Goal: Task Accomplishment & Management: Complete application form

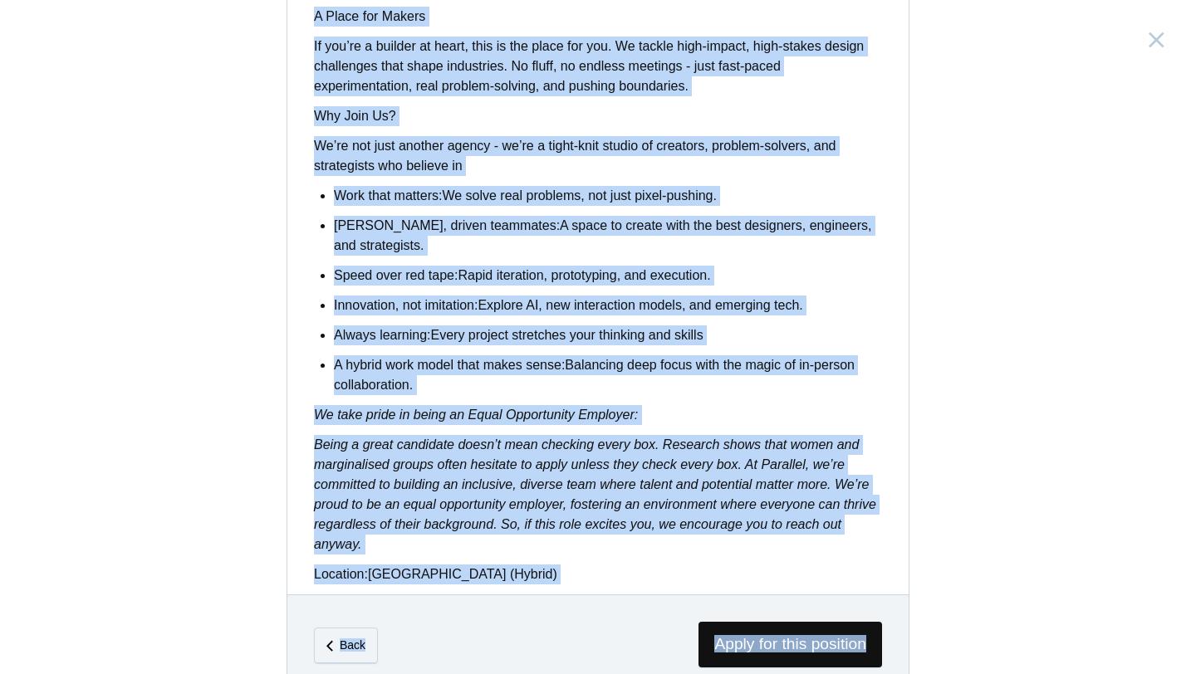
scroll to position [1312, 0]
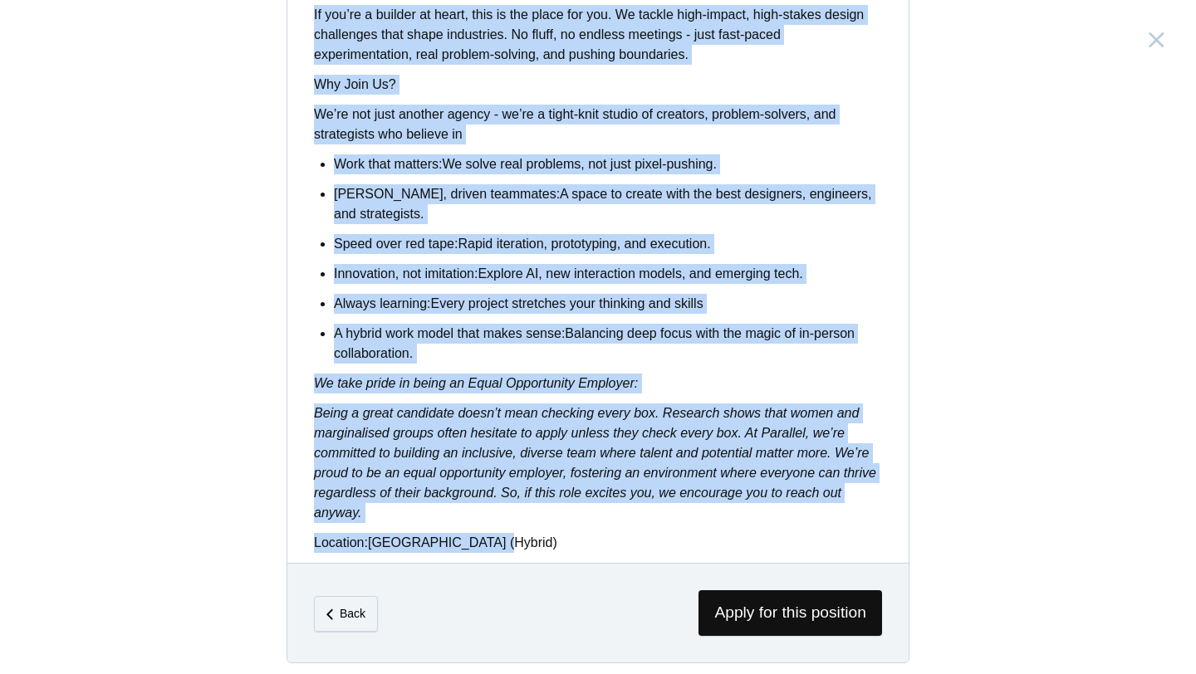
drag, startPoint x: 311, startPoint y: 193, endPoint x: 863, endPoint y: 541, distance: 653.1
copy div "Lor Ip Dol: Si Ametcons, ad elitsed doei tempo, incidi, utl etdolorem aliqu eni…"
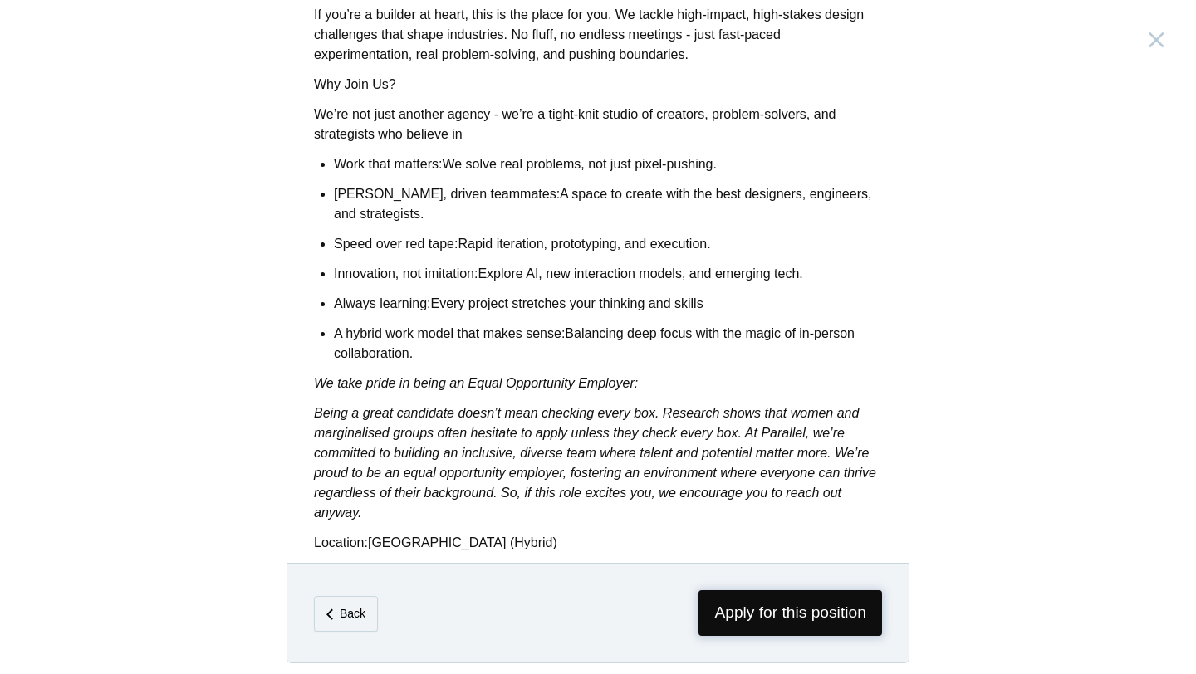
click at [747, 607] on span "Apply for this position" at bounding box center [790, 613] width 184 height 46
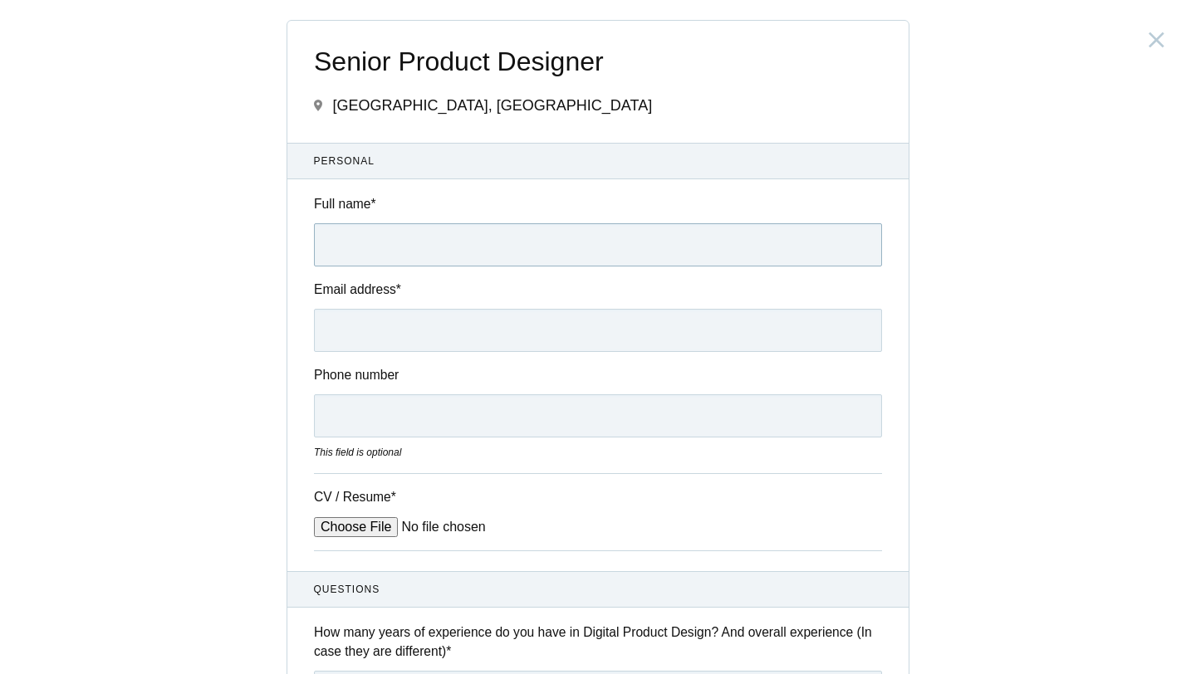
click at [615, 267] on input "Full name *" at bounding box center [598, 244] width 568 height 43
click at [529, 237] on input "Full name *" at bounding box center [598, 244] width 568 height 43
click at [335, 249] on input "[PERSON_NAME]" at bounding box center [598, 244] width 568 height 43
type input "[PERSON_NAME]"
click at [356, 345] on input "Email address *" at bounding box center [598, 330] width 568 height 43
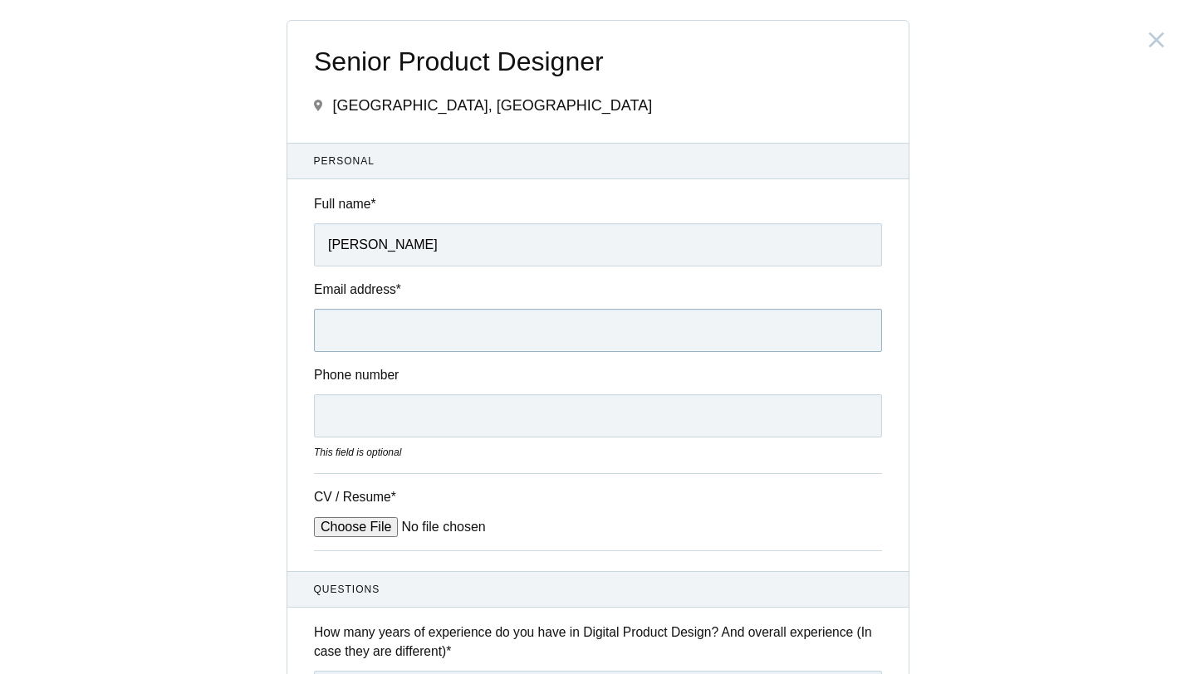
type input "[EMAIL_ADDRESS][DOMAIN_NAME]"
click at [454, 412] on input "Phone number" at bounding box center [598, 415] width 568 height 43
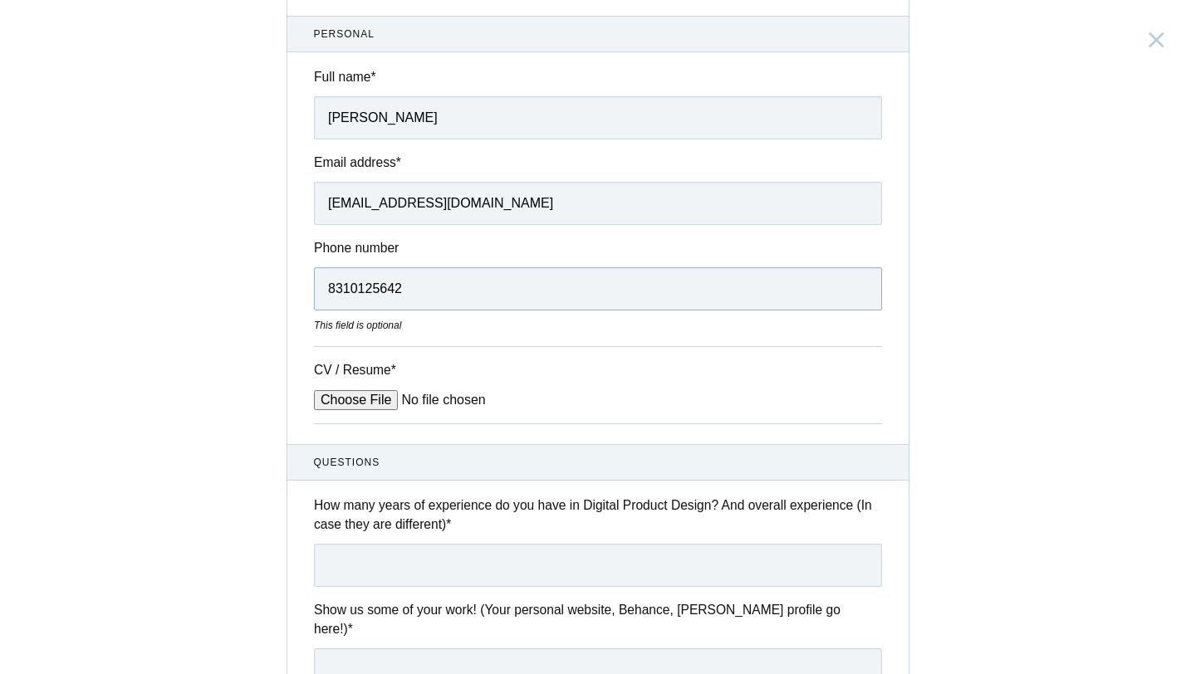
scroll to position [154, 0]
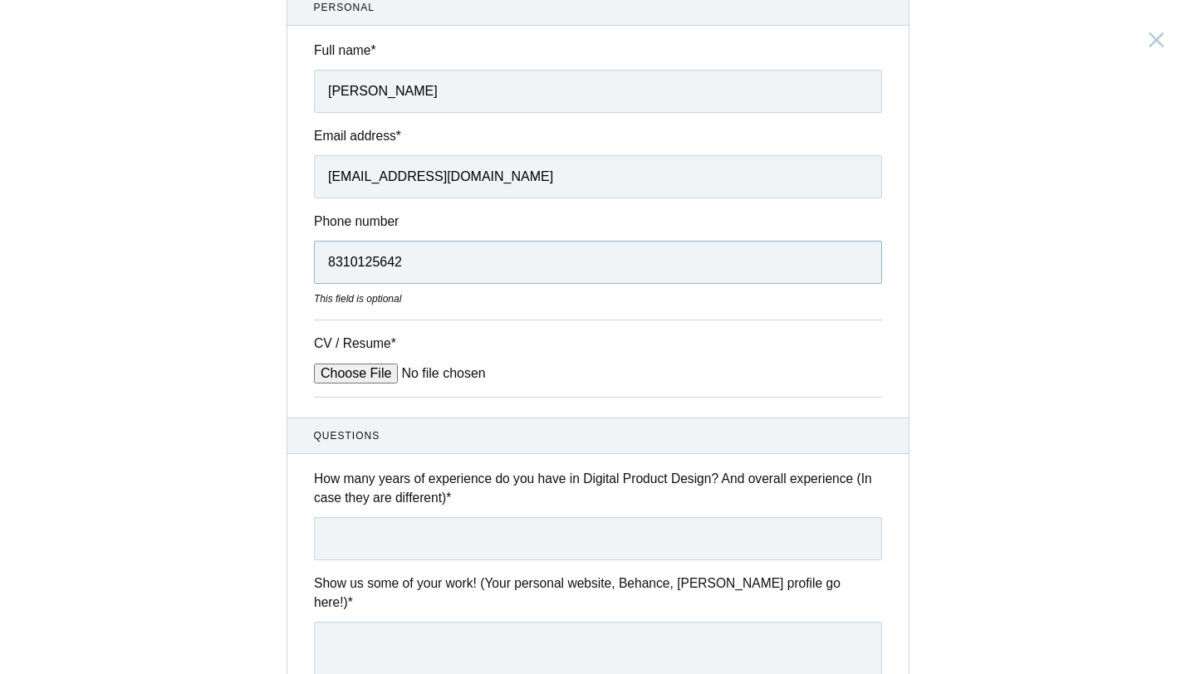
type input "8310125642"
click at [364, 377] on input "CV / Resume *" at bounding box center [440, 374] width 252 height 20
type input "C:\fakepath\[PERSON_NAME] Senior UX Designer 3.pdf"
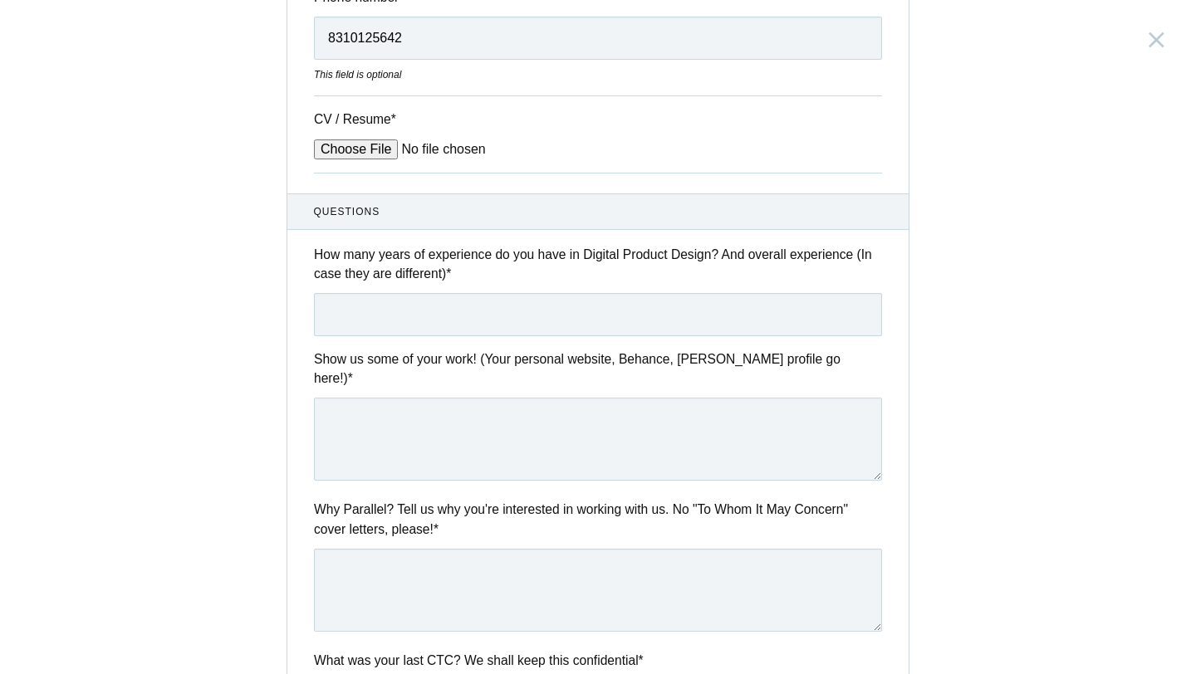
scroll to position [424, 0]
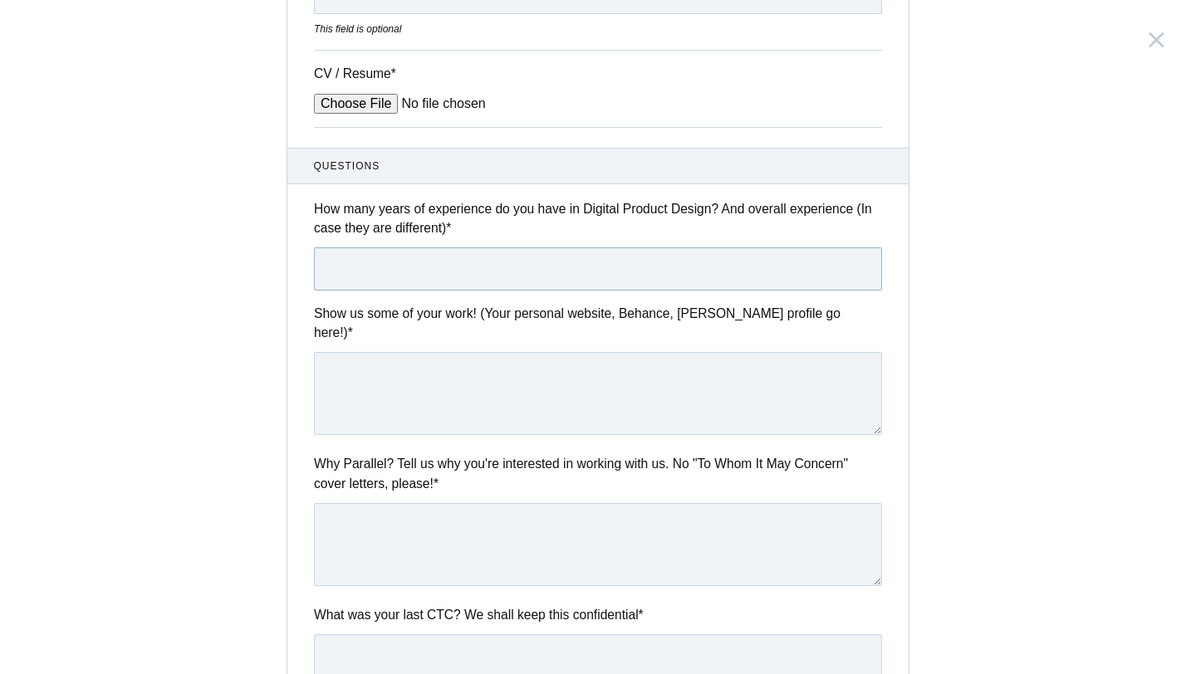
click at [609, 272] on input "text" at bounding box center [598, 268] width 568 height 43
type input "4 years over all and in digital product design"
click at [531, 378] on textarea at bounding box center [598, 393] width 568 height 83
paste textarea "[URL][DOMAIN_NAME]"
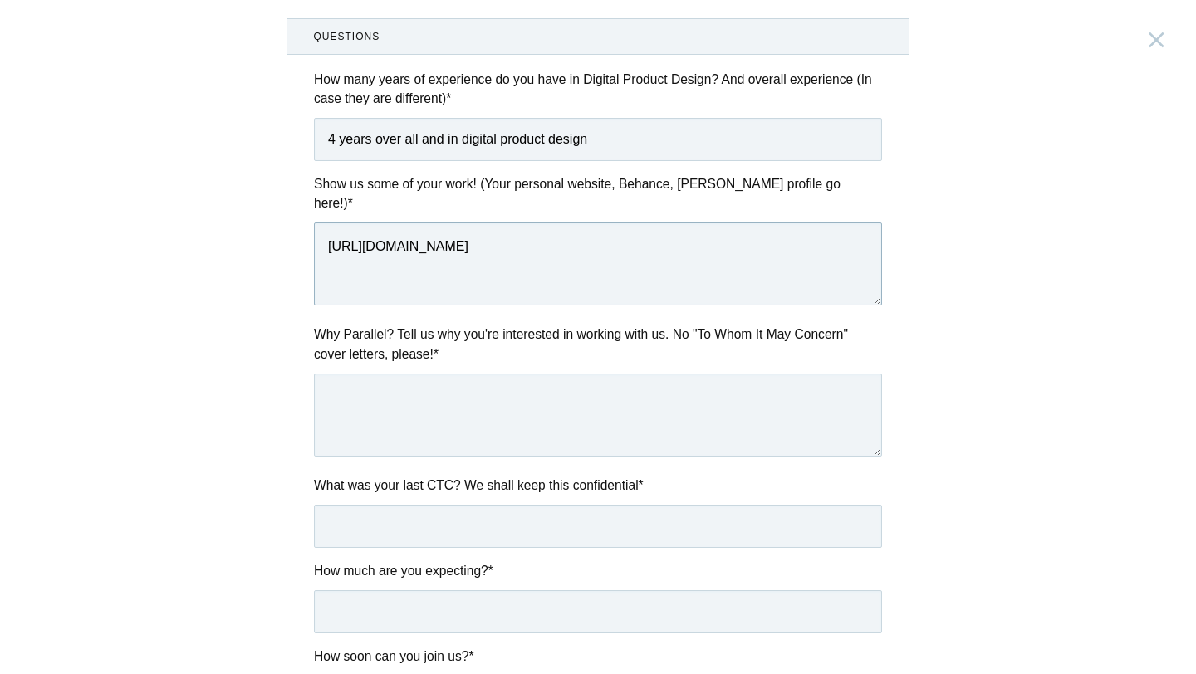
scroll to position [570, 0]
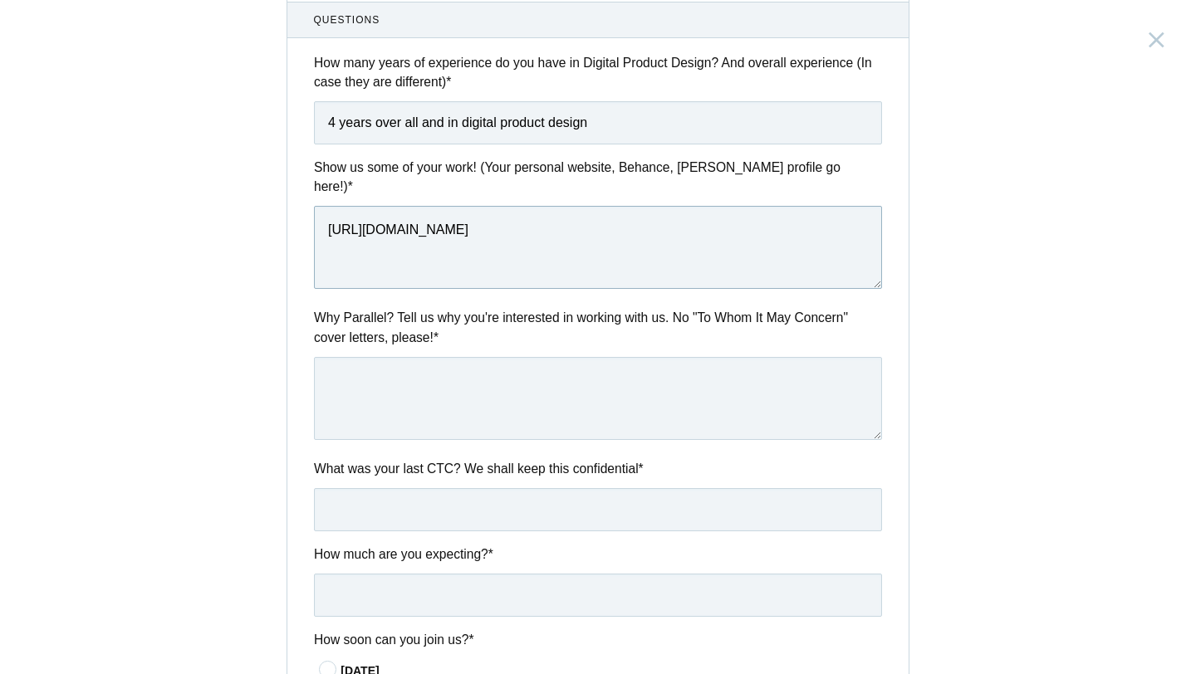
type textarea "[URL][DOMAIN_NAME]"
click at [489, 393] on textarea at bounding box center [598, 398] width 568 height 83
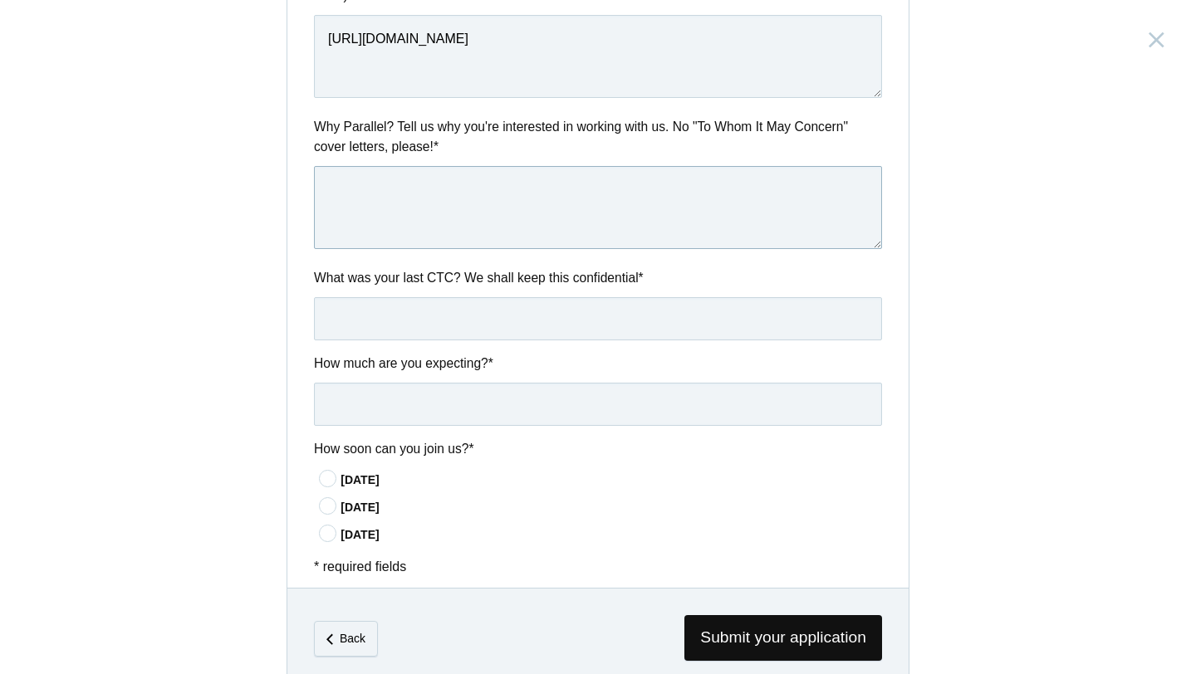
scroll to position [781, 0]
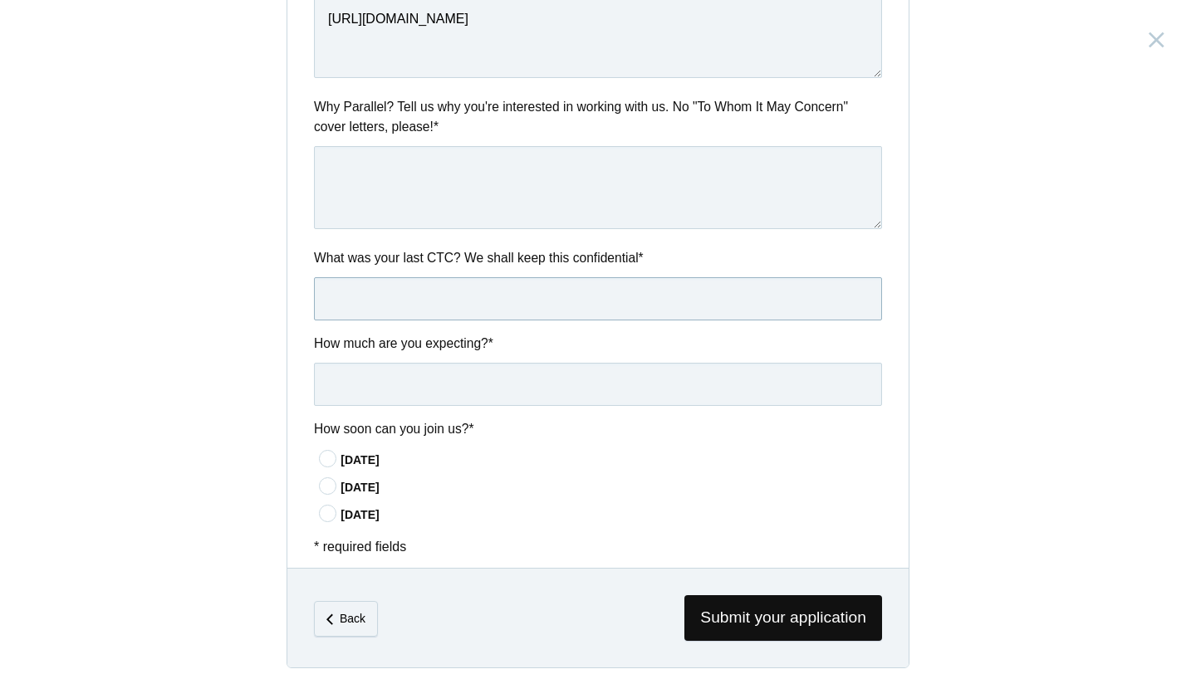
click at [426, 277] on input "text" at bounding box center [598, 298] width 568 height 43
type input "12,00,000"
click at [334, 364] on input "text" at bounding box center [598, 384] width 568 height 43
type input "16,00,000"
click at [324, 453] on icon at bounding box center [328, 458] width 31 height 11
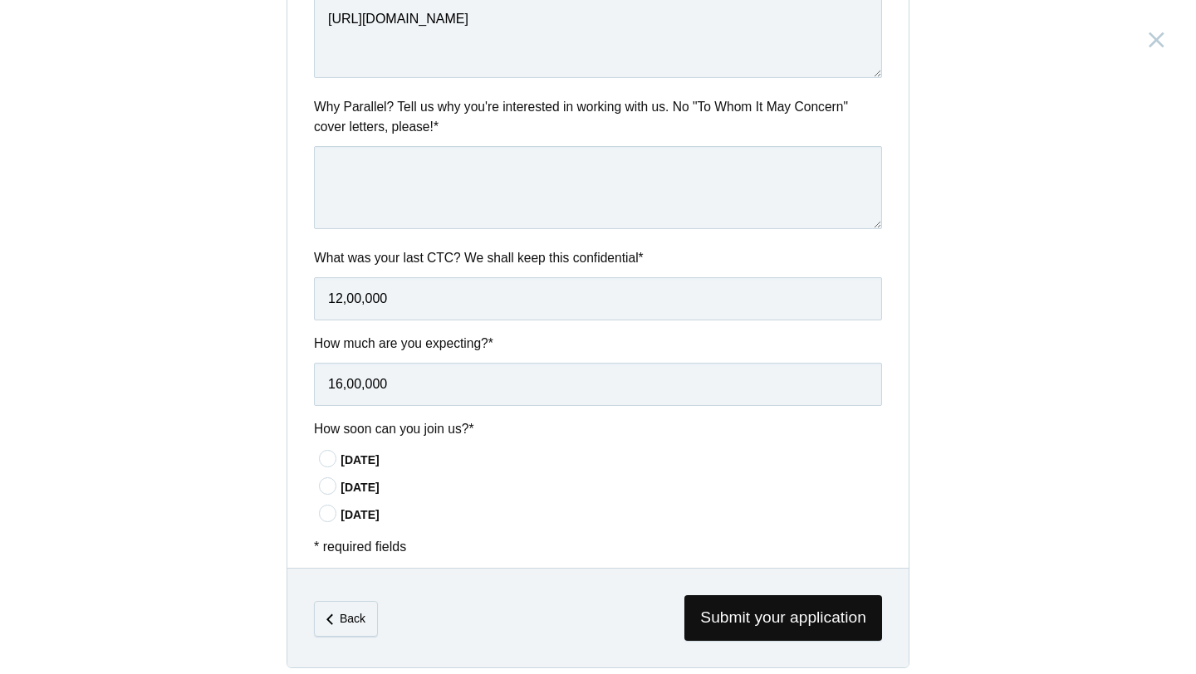
click at [0, 0] on input"] "[DATE]" at bounding box center [0, 0] width 0 height 0
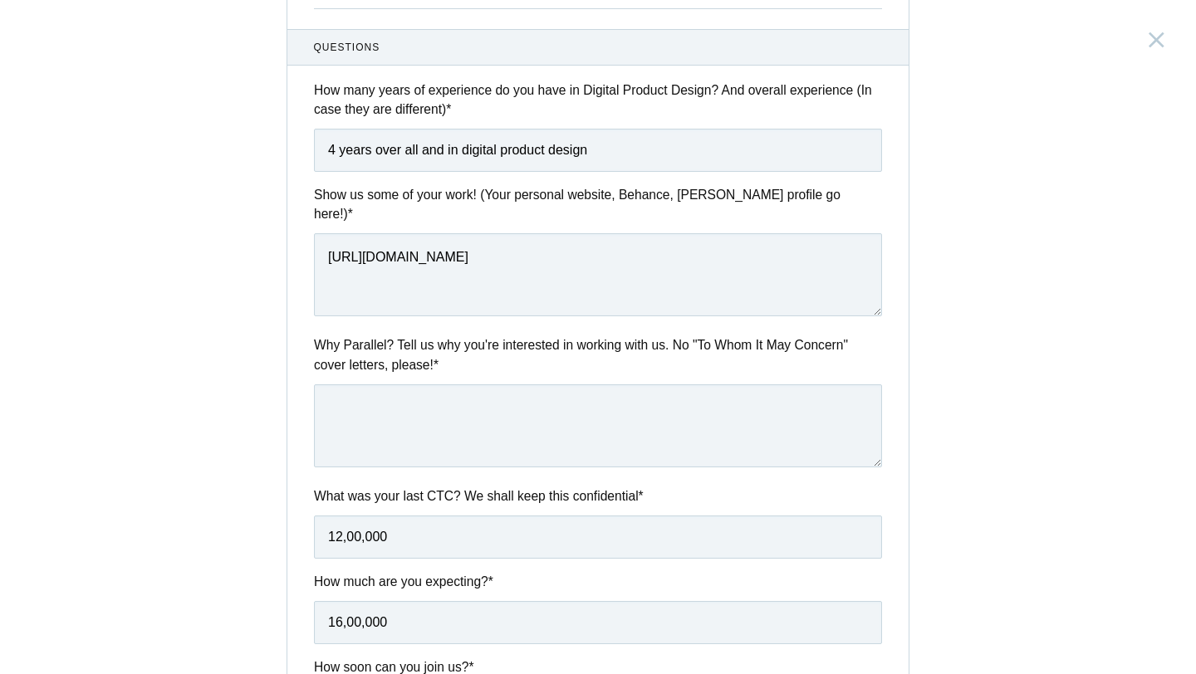
scroll to position [538, 0]
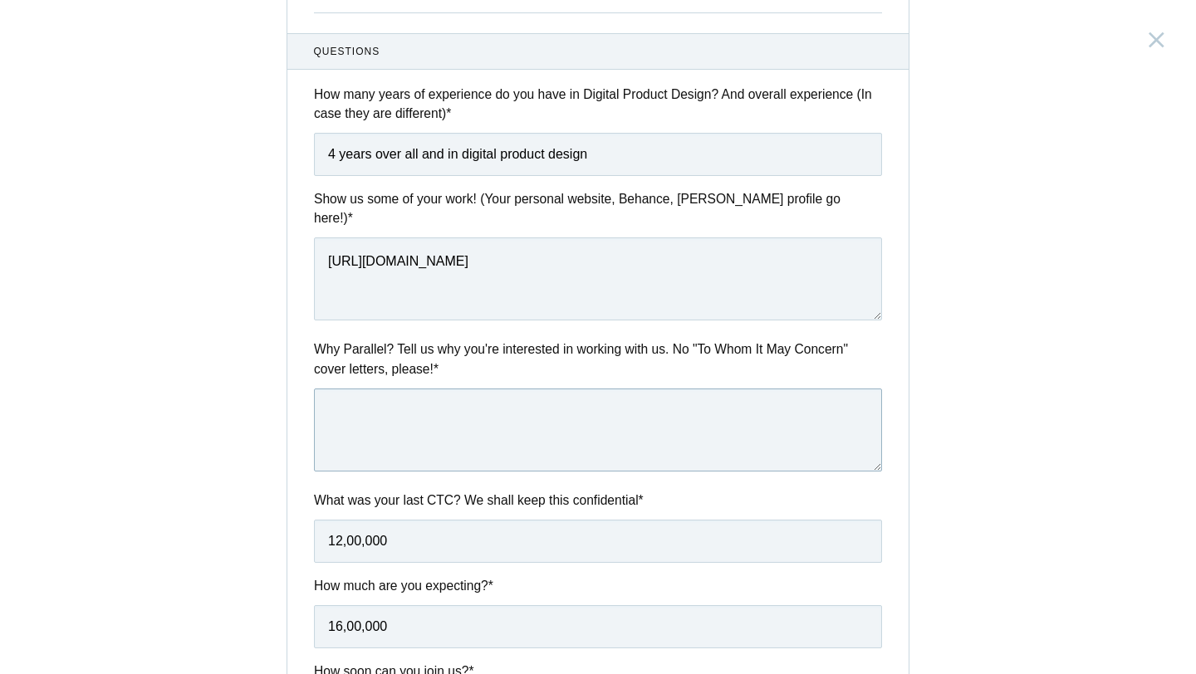
click at [486, 389] on textarea at bounding box center [598, 430] width 568 height 83
paste textarea "What excites me about Parallel is the emphasis on solving meaningful challenges…"
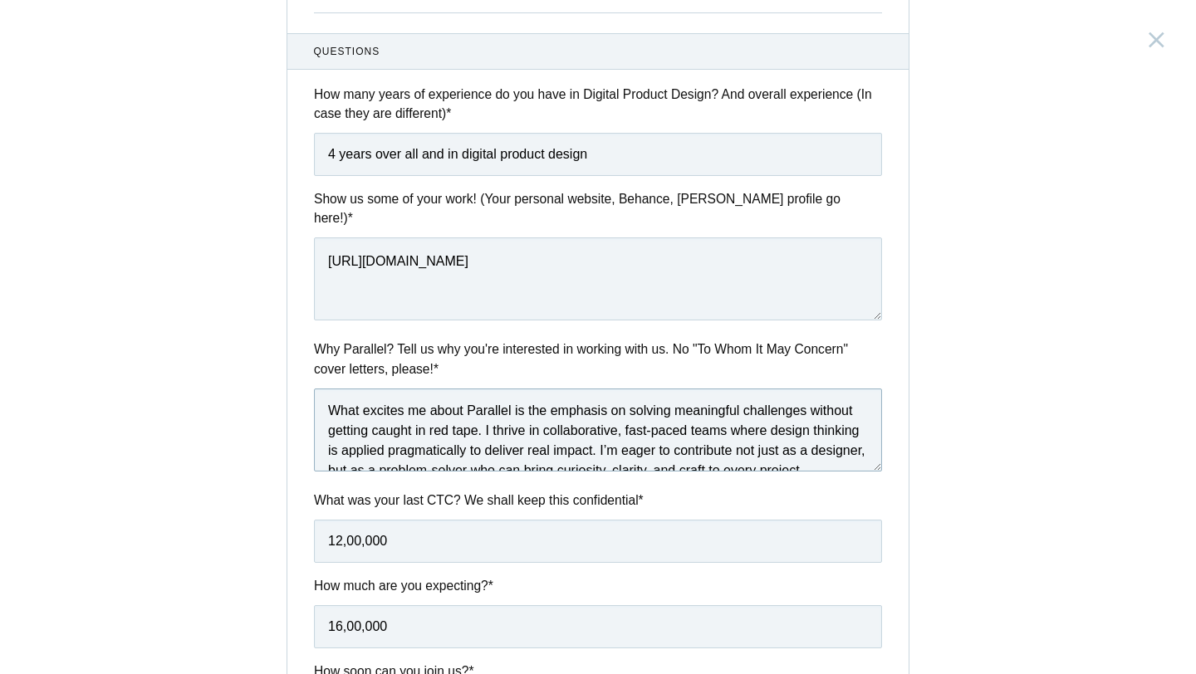
scroll to position [0, 0]
drag, startPoint x: 813, startPoint y: 395, endPoint x: 480, endPoint y: 422, distance: 334.1
click at [480, 422] on textarea "What excites me about Parallel is the emphasis on solving meaningful challenges…" at bounding box center [598, 430] width 568 height 83
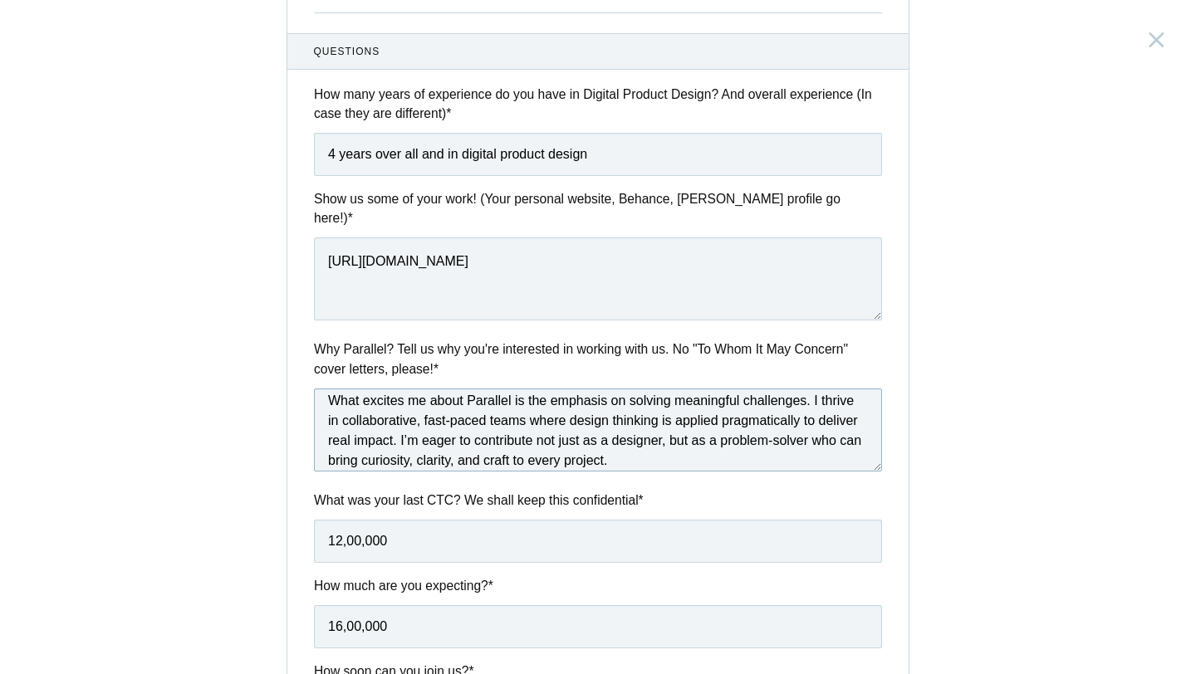
scroll to position [25, 0]
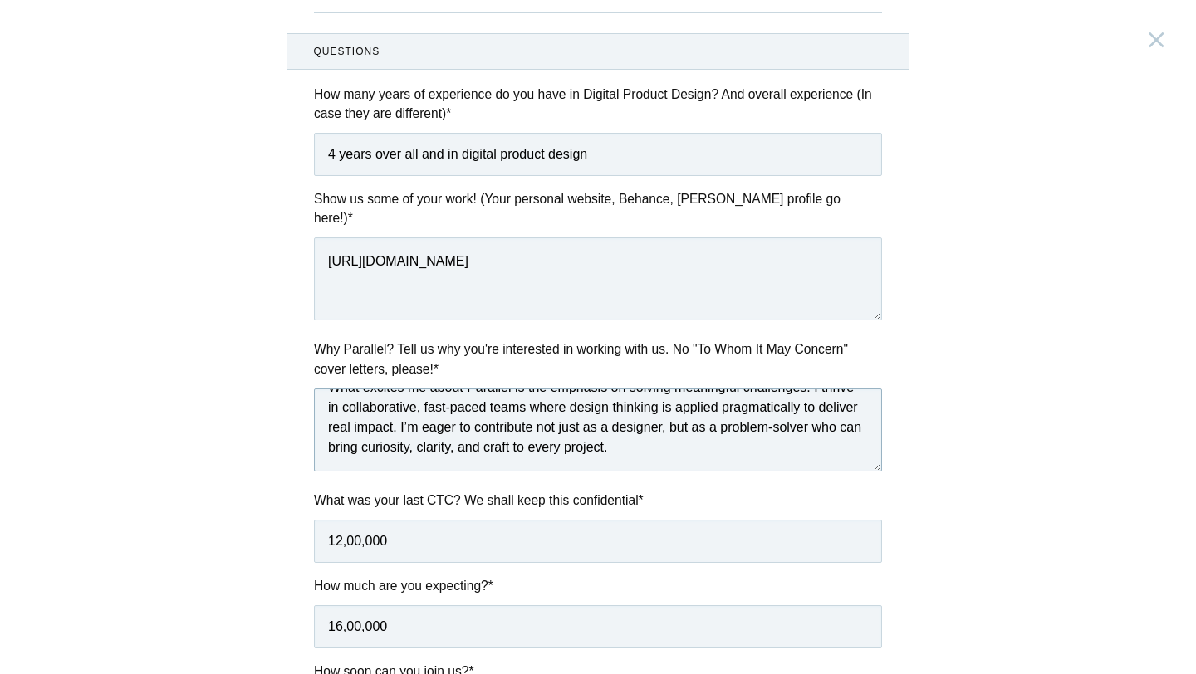
click at [808, 394] on textarea "What excites me about Parallel is the emphasis on solving meaningful challenges…" at bounding box center [598, 430] width 568 height 83
drag, startPoint x: 808, startPoint y: 394, endPoint x: 728, endPoint y: 397, distance: 79.8
click at [728, 397] on textarea "What excites me about Parallel is the emphasis on solving meaningful challenges…" at bounding box center [598, 430] width 568 height 83
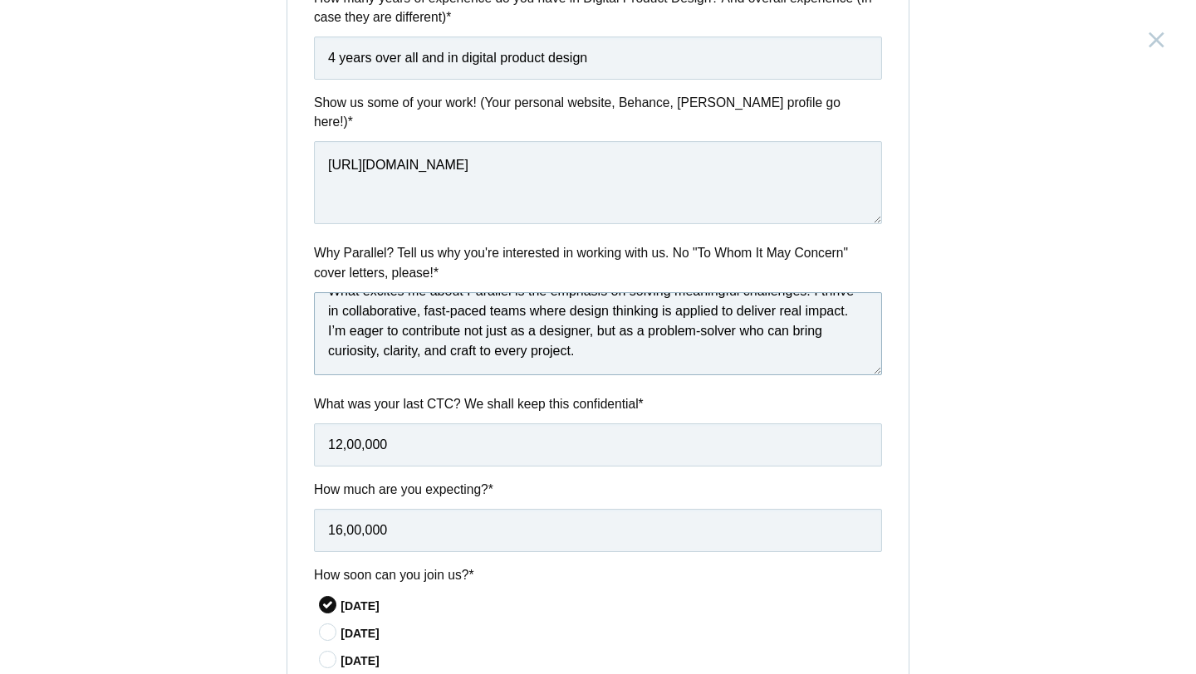
scroll to position [781, 0]
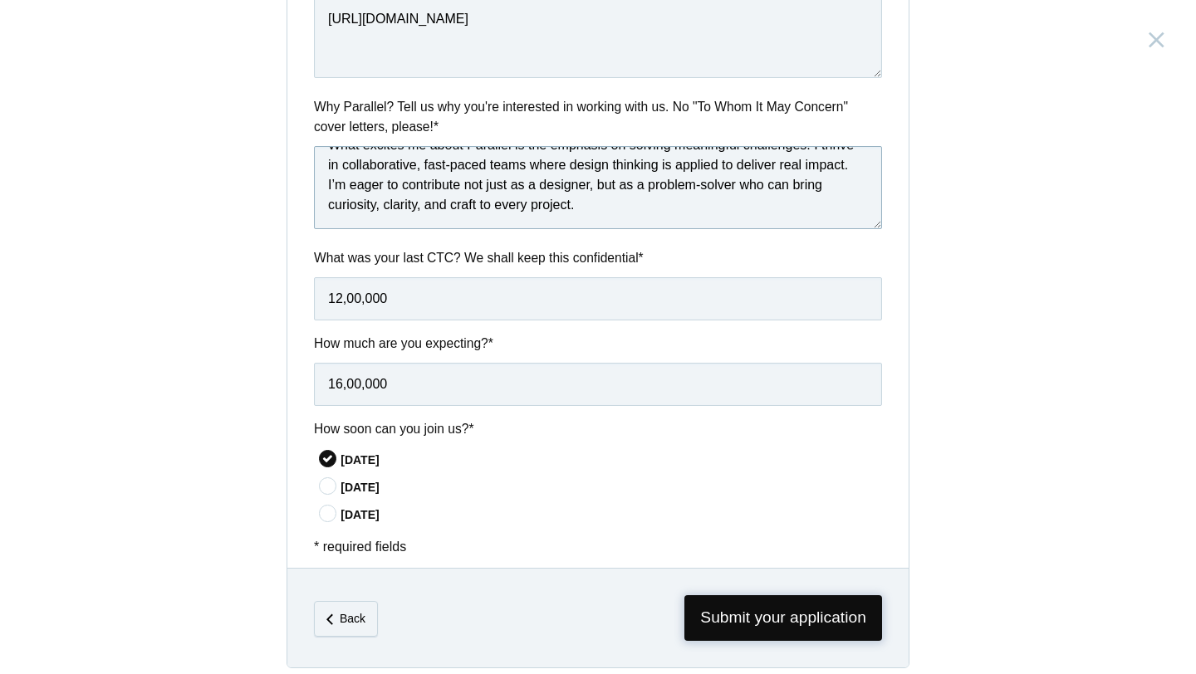
type textarea "What excites me about Parallel is the emphasis on solving meaningful challenges…"
click at [748, 610] on span "Submit your application" at bounding box center [783, 618] width 198 height 46
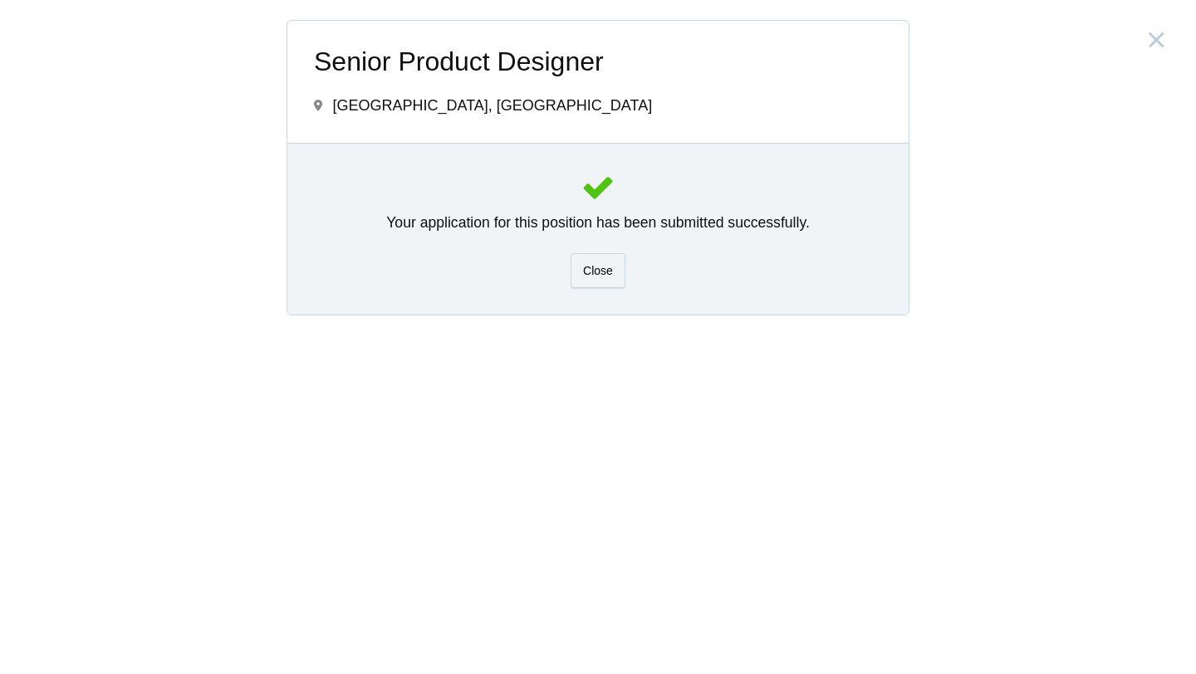
scroll to position [0, 0]
